Goal: Find contact information: Find contact information

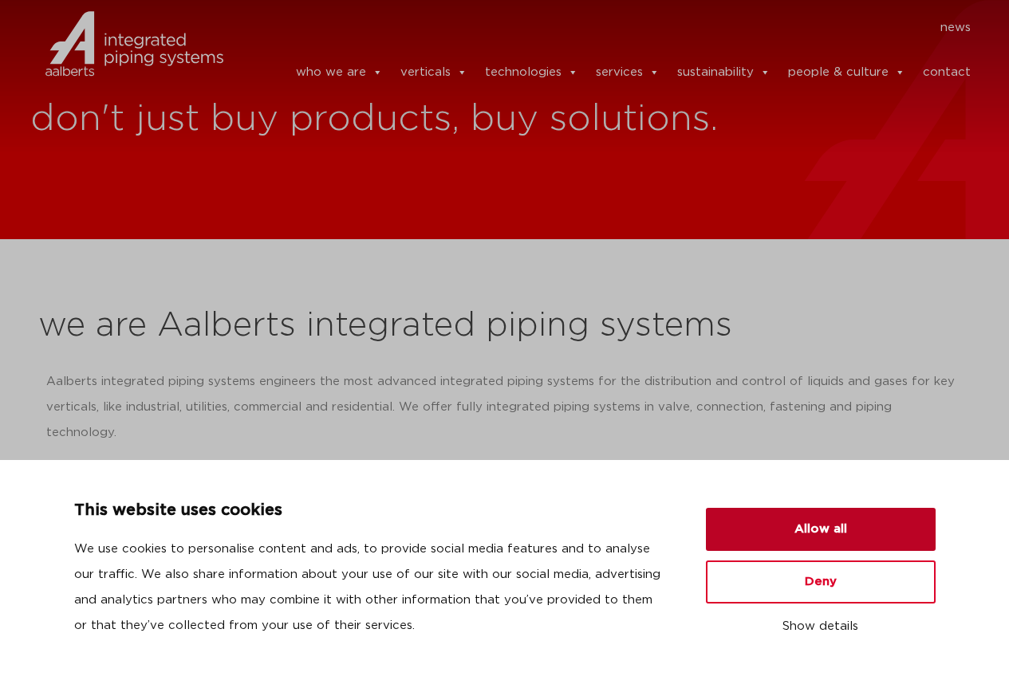
click at [768, 530] on button "Allow all" at bounding box center [821, 529] width 230 height 43
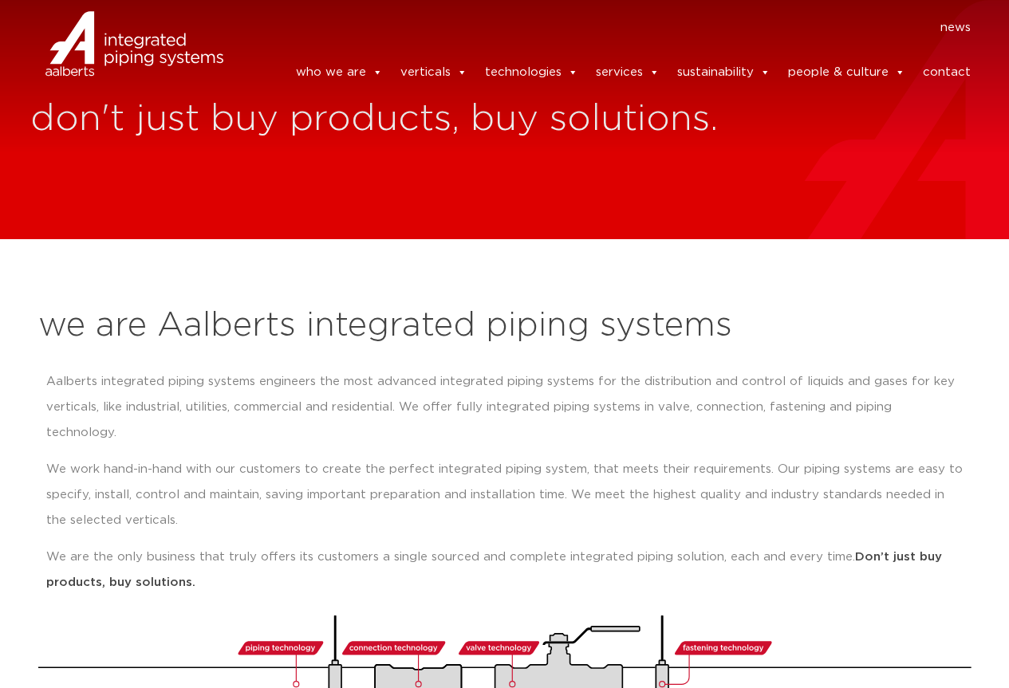
click at [945, 62] on link "contact" at bounding box center [947, 73] width 48 height 32
